Goal: Task Accomplishment & Management: Use online tool/utility

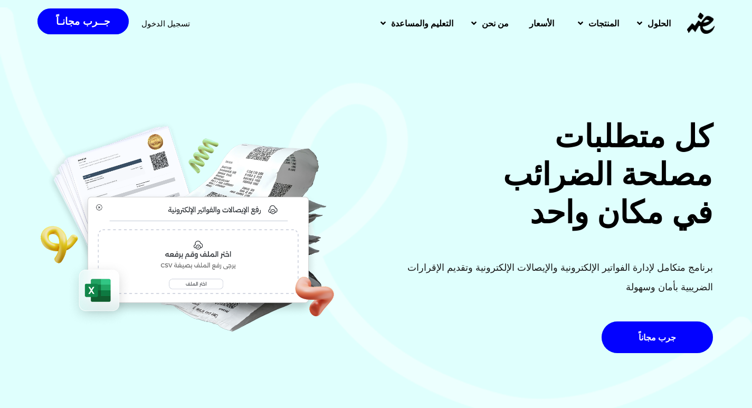
click at [636, 53] on div "كل متطلبات مصلحة الضرائب في مكان واحد برنامج متكامل لإدارة الفواتير الإلكترونية…" at bounding box center [376, 213] width 752 height 429
click at [168, 27] on span "تسجيل الدخول" at bounding box center [165, 24] width 49 height 8
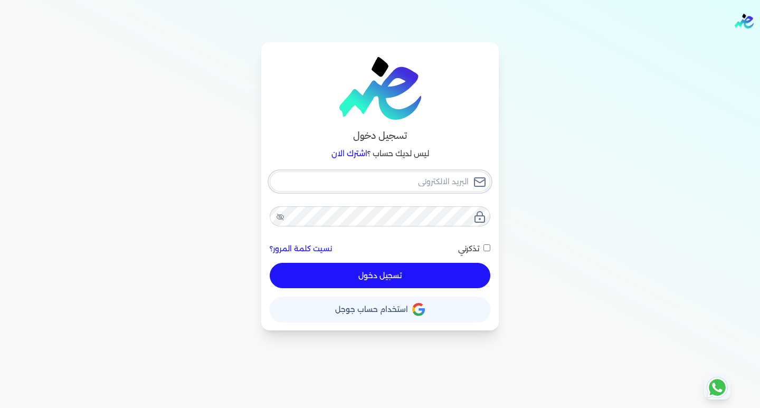
type input "[EMAIL_ADDRESS][DOMAIN_NAME]"
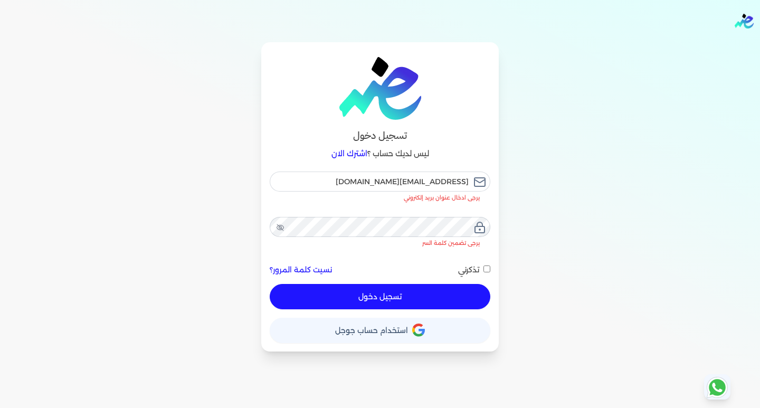
click at [365, 284] on button "تسجيل دخول" at bounding box center [380, 296] width 221 height 25
checkbox input "false"
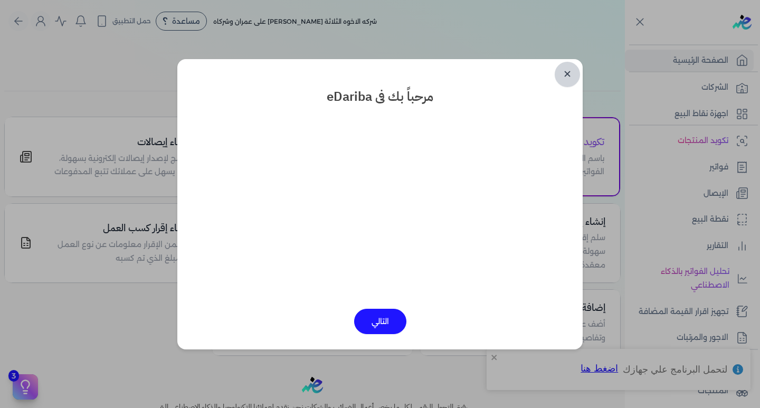
click at [569, 65] on link "✕" at bounding box center [567, 74] width 25 height 25
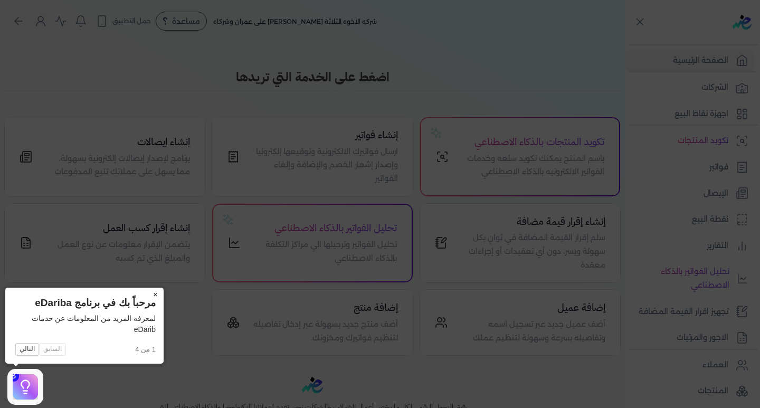
click at [156, 294] on button "×" at bounding box center [155, 295] width 17 height 15
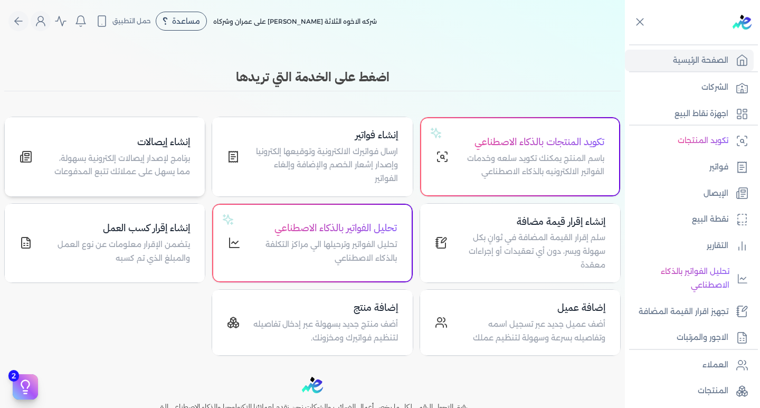
click at [159, 168] on p "برنامج لإصدار إيصالات إلكترونية بسهولة، مما يسهل على عملائك تتبع المدفوعات" at bounding box center [117, 165] width 145 height 27
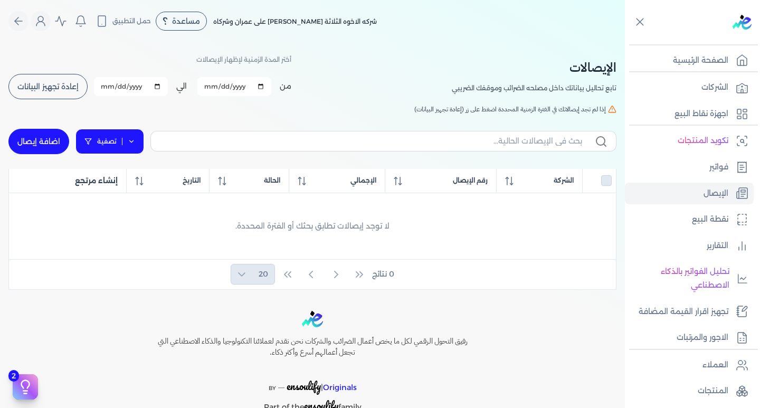
click at [135, 144] on icon at bounding box center [131, 141] width 7 height 7
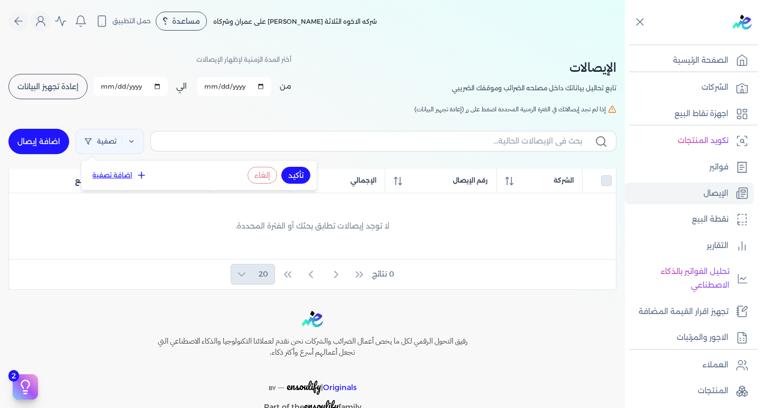
click at [347, 41] on nav "Toggle Navigation الاسعار العمولات مساعدة خدمة العملاء دليل المستخدم تسجيل الدخ…" at bounding box center [312, 21] width 625 height 42
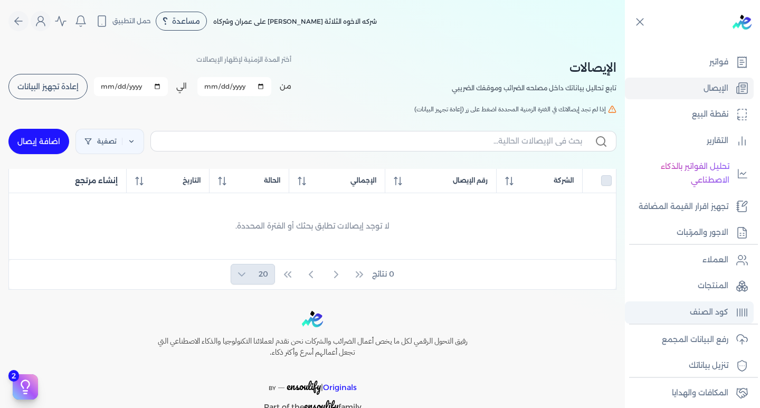
scroll to position [106, 0]
click at [668, 281] on link "المنتجات" at bounding box center [689, 286] width 129 height 22
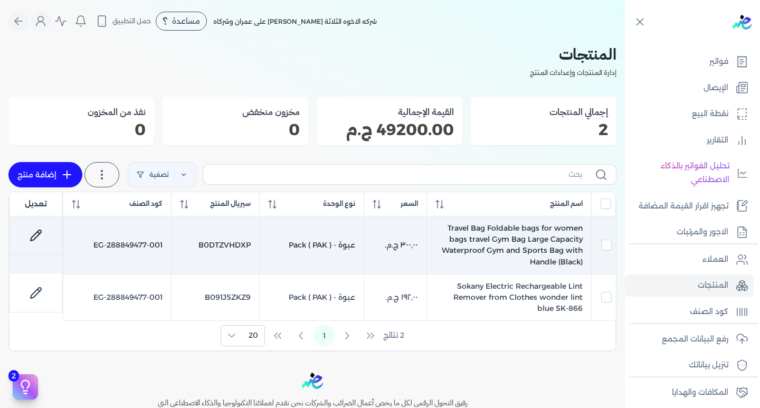
click at [32, 235] on link at bounding box center [35, 235] width 25 height 25
select select "EGS"
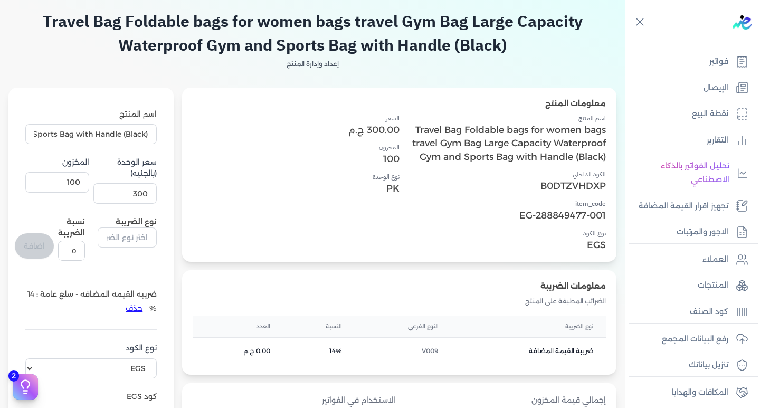
scroll to position [18, 0]
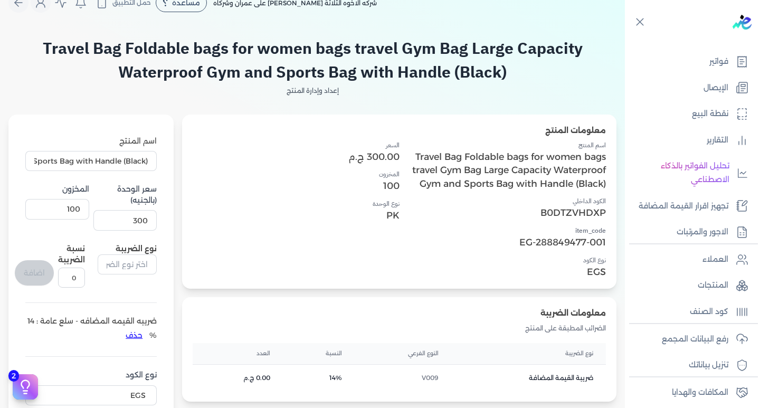
drag, startPoint x: 290, startPoint y: 133, endPoint x: 300, endPoint y: 135, distance: 10.4
drag, startPoint x: 300, startPoint y: 135, endPoint x: 223, endPoint y: 193, distance: 96.2
click at [223, 193] on div "السعر 300.00 ج.م المخزون 100 نوع الوحدة PK" at bounding box center [296, 209] width 206 height 138
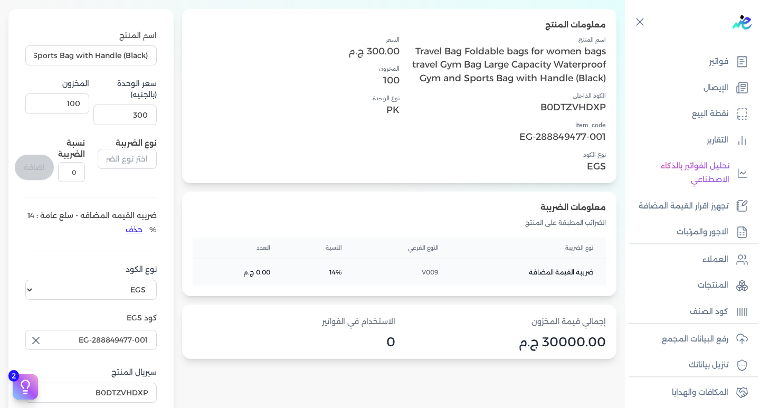
scroll to position [177, 0]
